Goal: Information Seeking & Learning: Learn about a topic

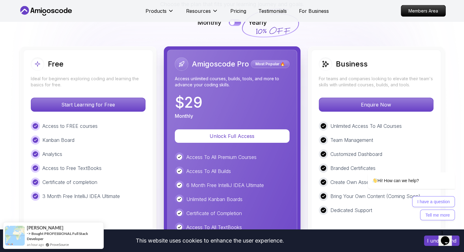
scroll to position [1377, 0]
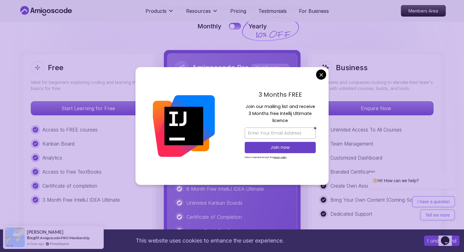
drag, startPoint x: 321, startPoint y: 73, endPoint x: 61, endPoint y: 131, distance: 266.2
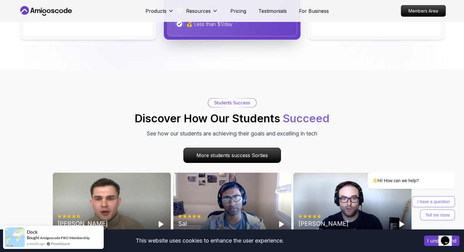
scroll to position [1773, 0]
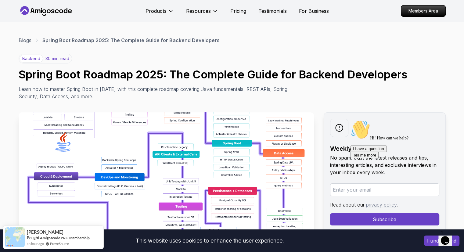
click at [450, 236] on div "Opens Chat This icon Opens the chat window." at bounding box center [445, 241] width 10 height 10
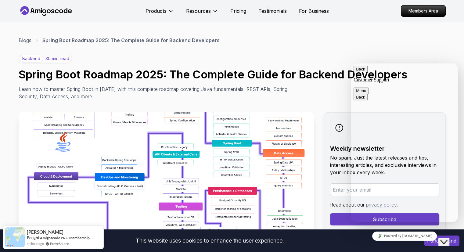
click at [363, 72] on button "Back" at bounding box center [360, 69] width 14 height 6
click at [447, 240] on icon "$i18n('chat', 'chat_widget')" at bounding box center [443, 242] width 7 height 4
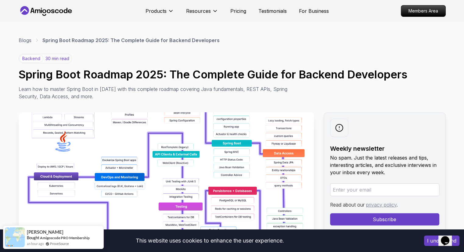
click at [427, 241] on button "I understand" at bounding box center [441, 240] width 35 height 10
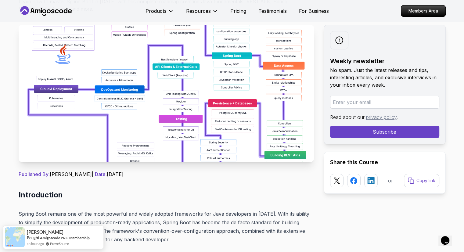
scroll to position [91, 0]
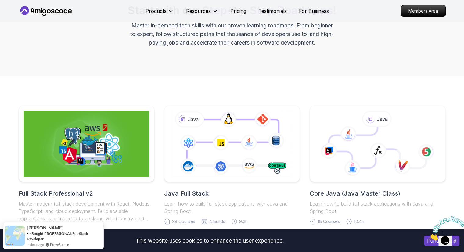
scroll to position [122, 0]
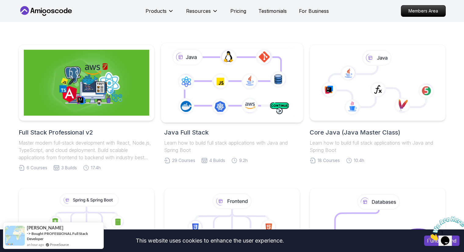
click at [210, 94] on icon at bounding box center [231, 83] width 129 height 72
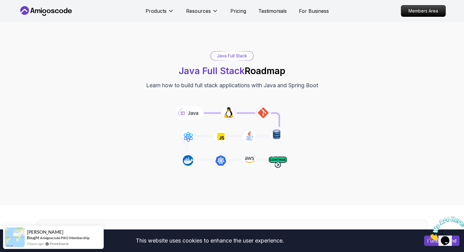
click at [428, 236] on icon "Close" at bounding box center [428, 238] width 0 height 5
click at [428, 240] on button "I understand" at bounding box center [441, 240] width 35 height 10
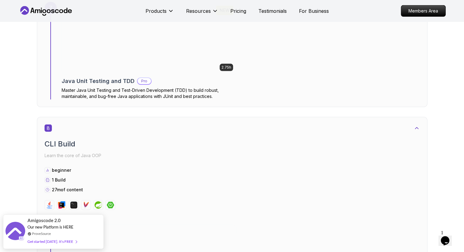
scroll to position [1829, 0]
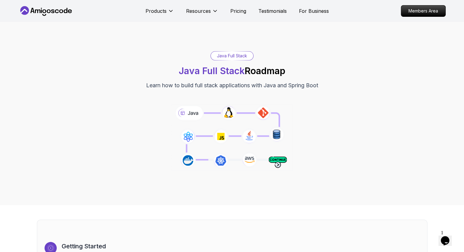
click at [117, 55] on div "Java Full Stack Java Full Stack Roadmap Learn how to build full stack applicati…" at bounding box center [232, 70] width 427 height 38
